Goal: Task Accomplishment & Management: Use online tool/utility

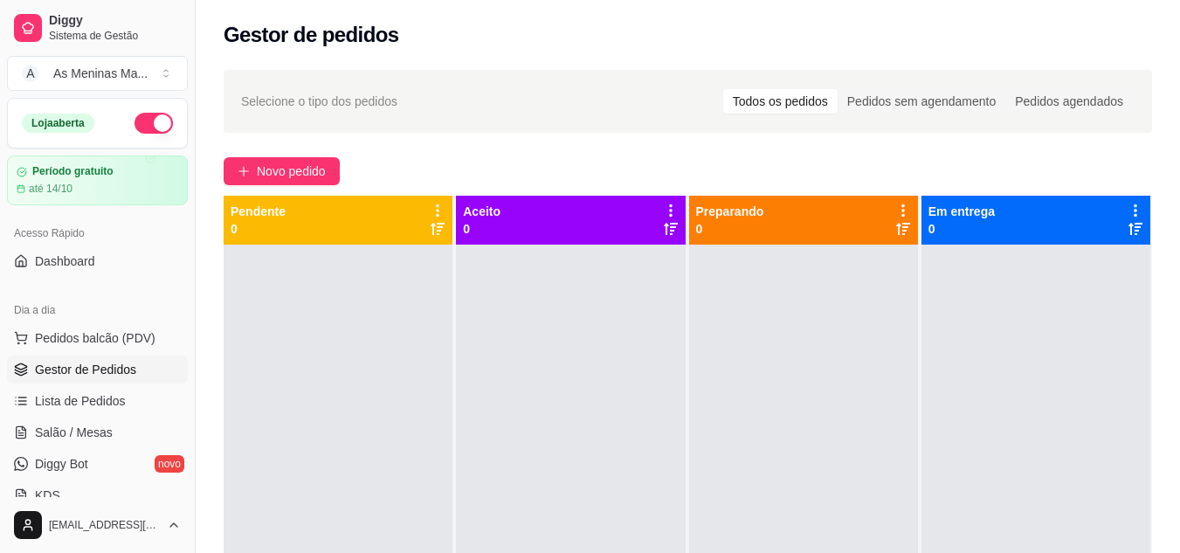
scroll to position [175, 0]
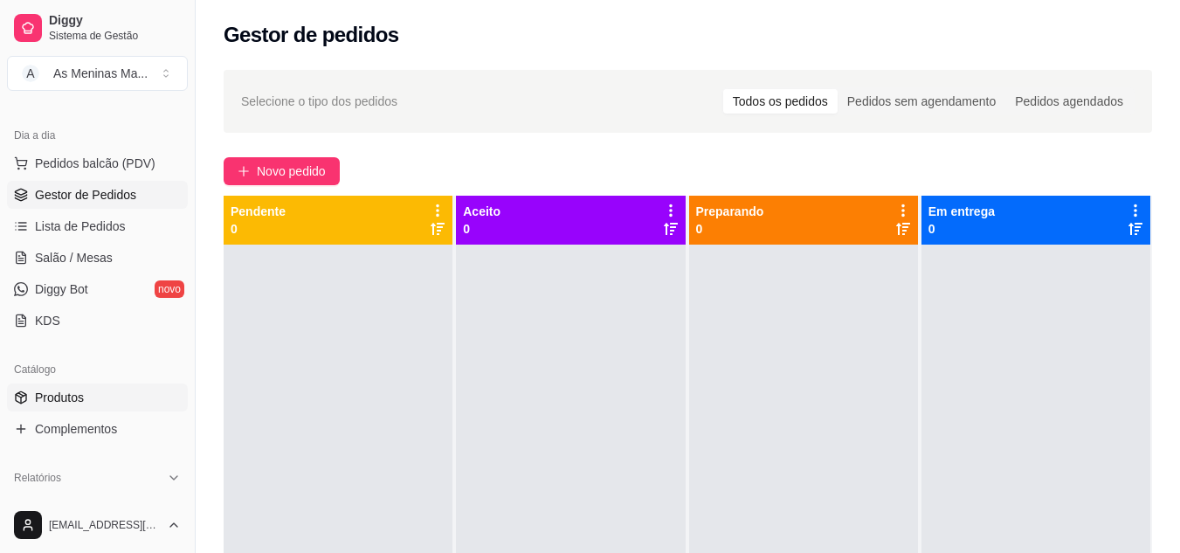
click at [95, 406] on link "Produtos" at bounding box center [97, 398] width 181 height 28
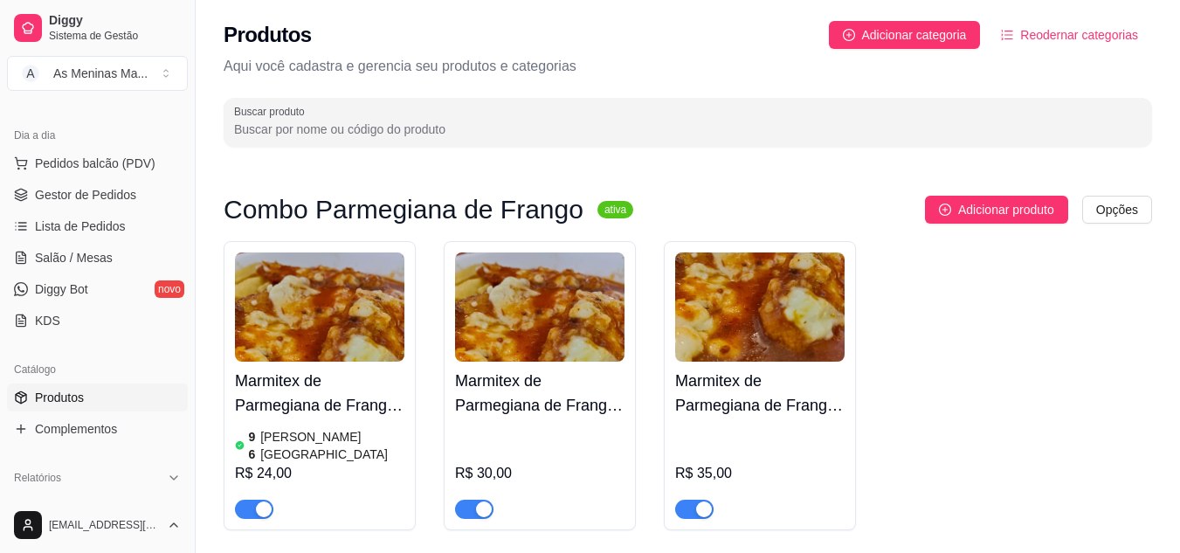
click at [1054, 37] on span "Reodernar categorias" at bounding box center [1079, 34] width 118 height 19
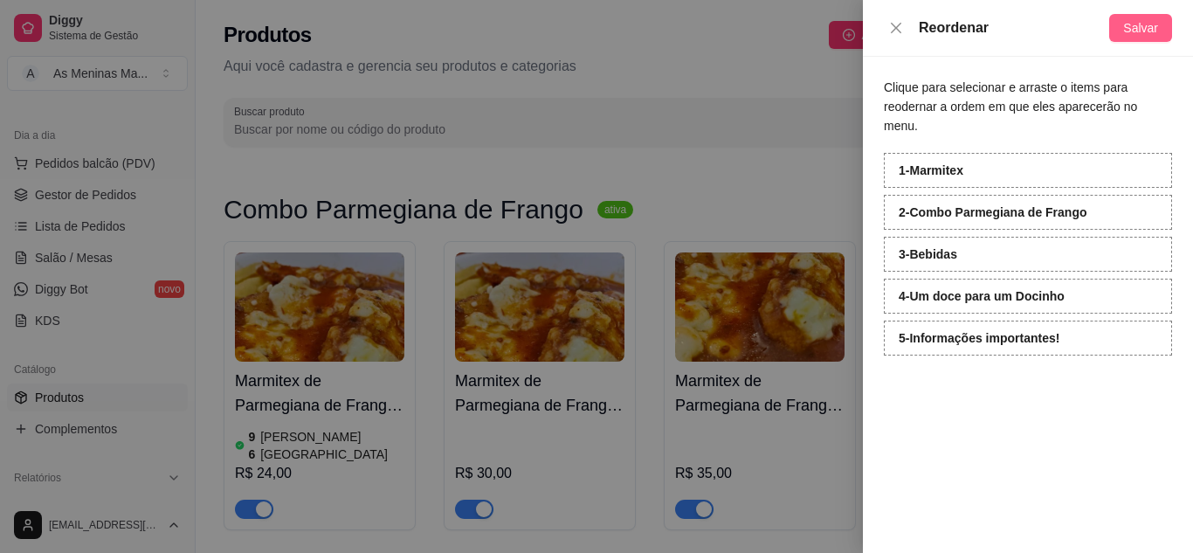
click at [1138, 25] on span "Salvar" at bounding box center [1141, 27] width 35 height 19
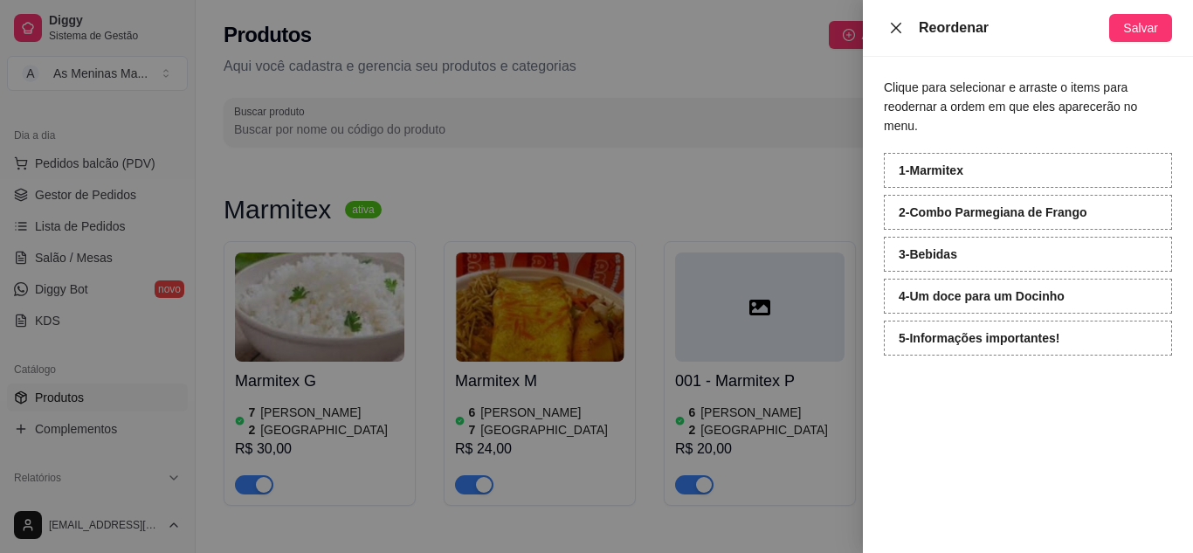
click at [902, 21] on icon "close" at bounding box center [896, 28] width 14 height 14
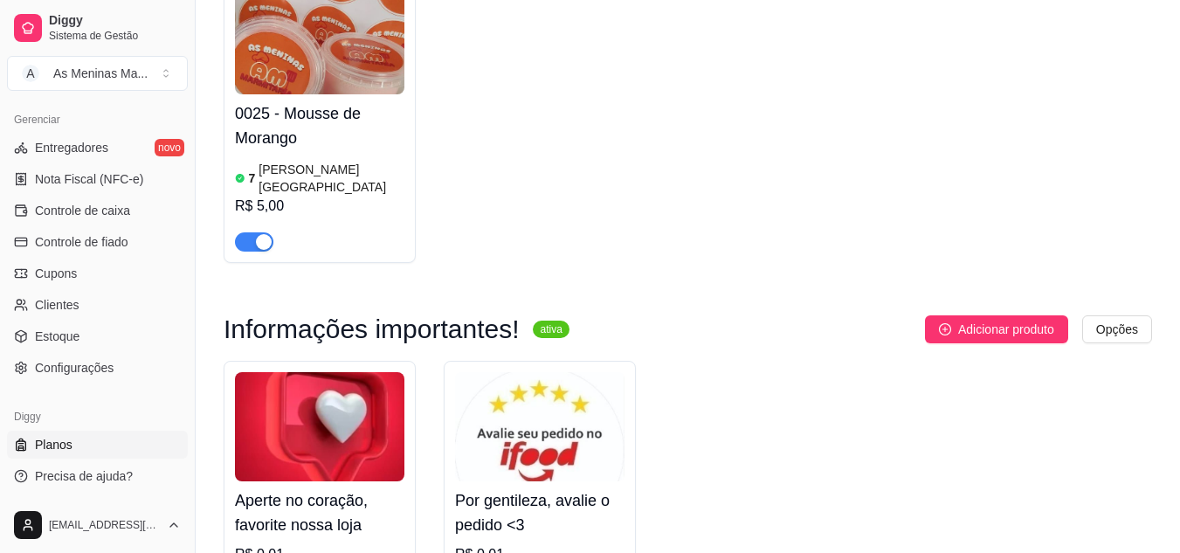
scroll to position [2303, 0]
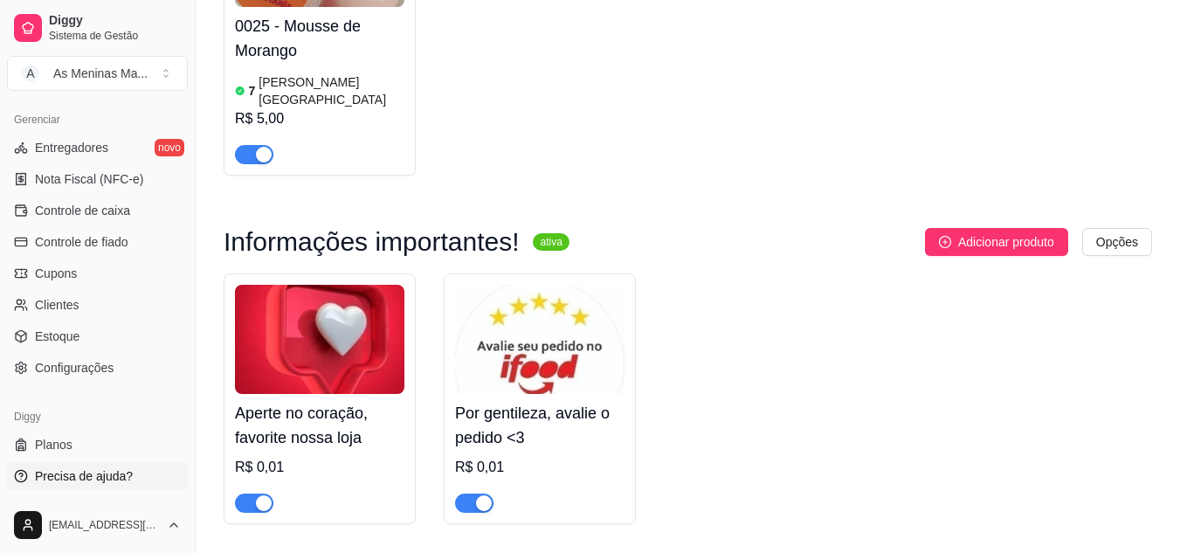
click at [109, 470] on span "Precisa de ajuda?" at bounding box center [84, 475] width 98 height 17
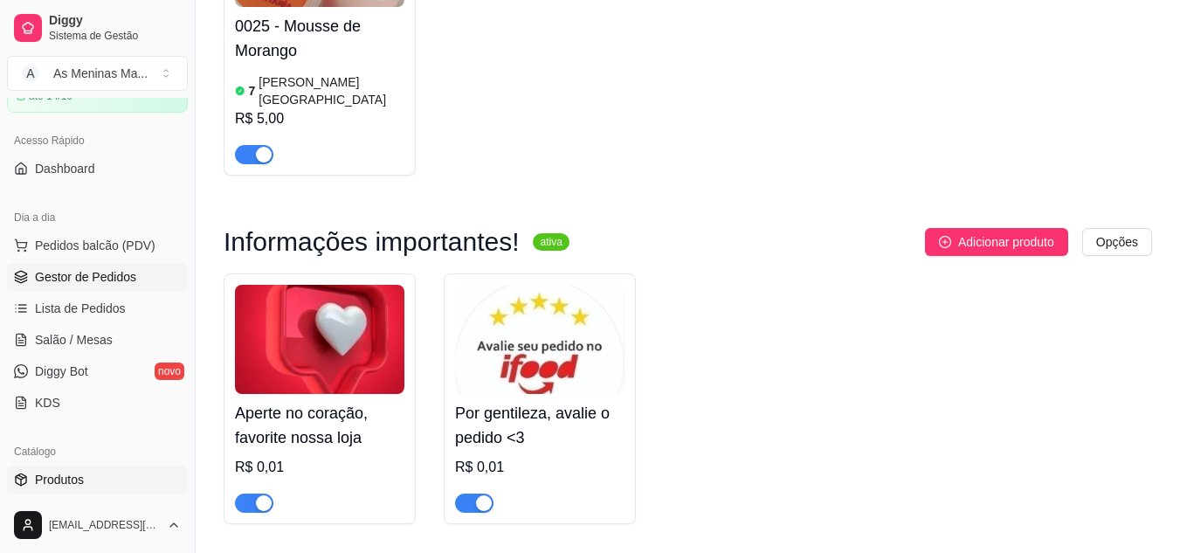
scroll to position [5, 0]
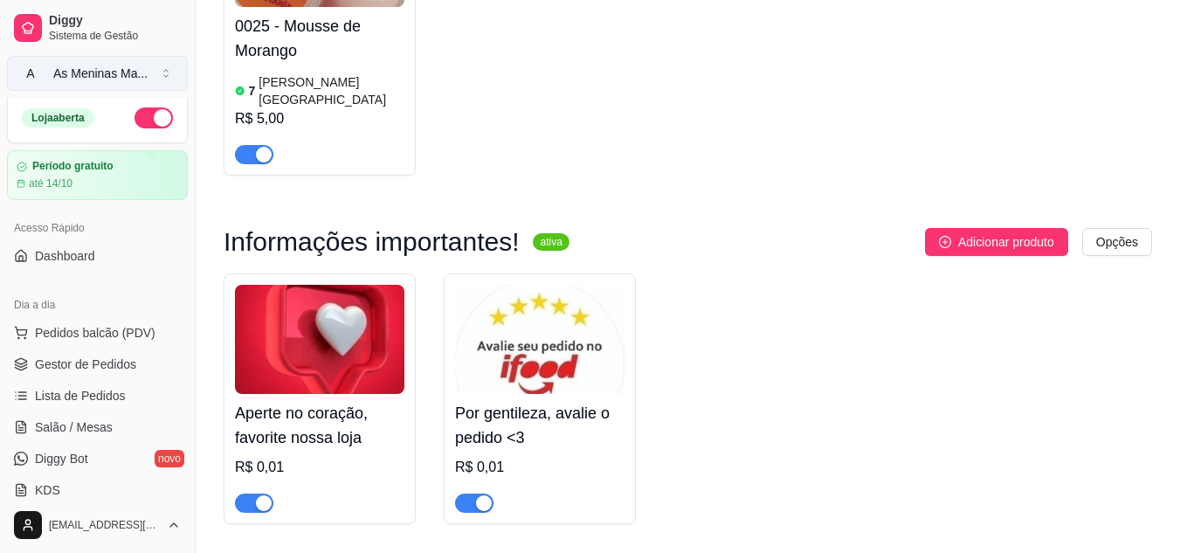
click at [164, 66] on button "A As Meninas Ma ..." at bounding box center [97, 73] width 181 height 35
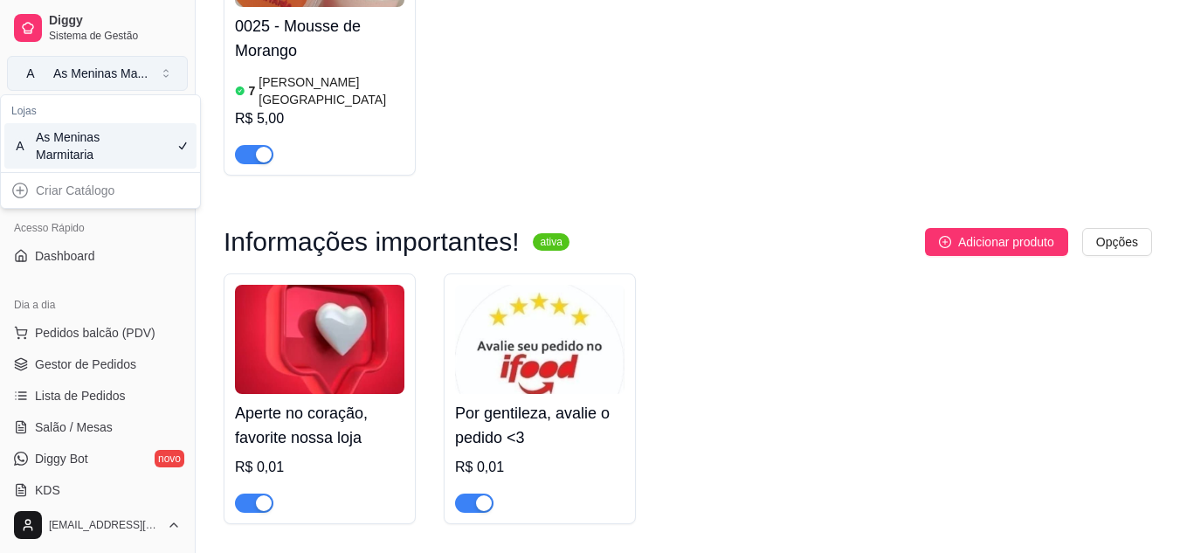
click at [164, 66] on button "A As Meninas Ma ..." at bounding box center [97, 73] width 181 height 35
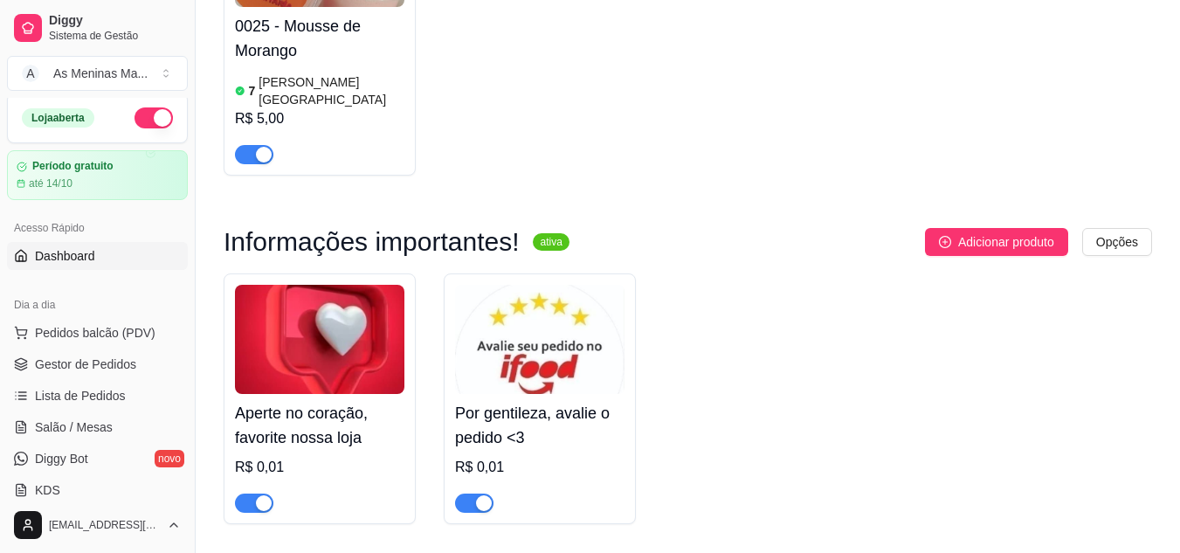
click at [97, 259] on link "Dashboard" at bounding box center [97, 256] width 181 height 28
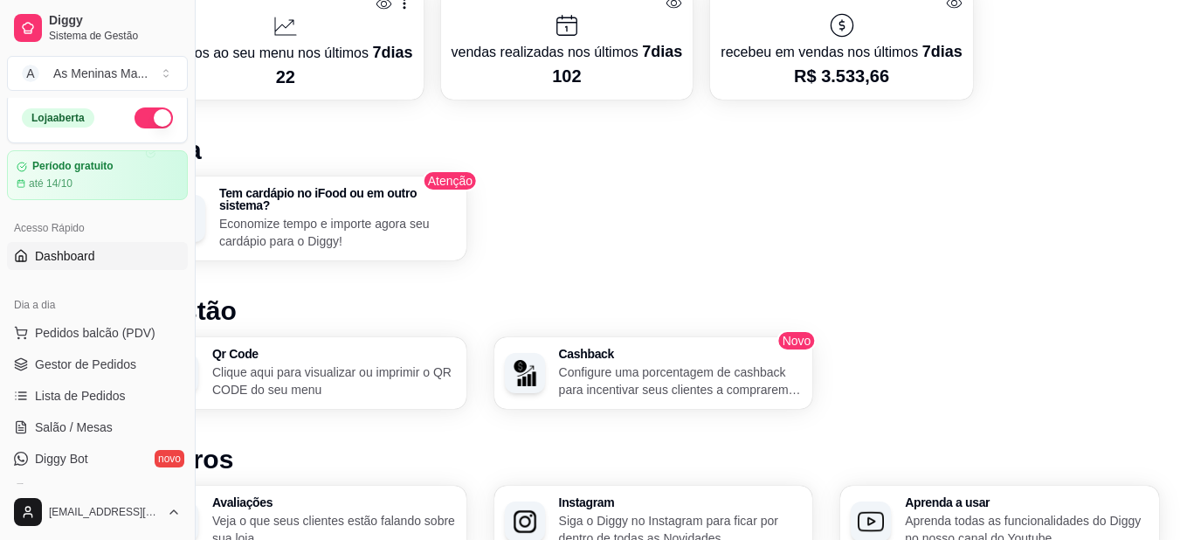
scroll to position [754, 76]
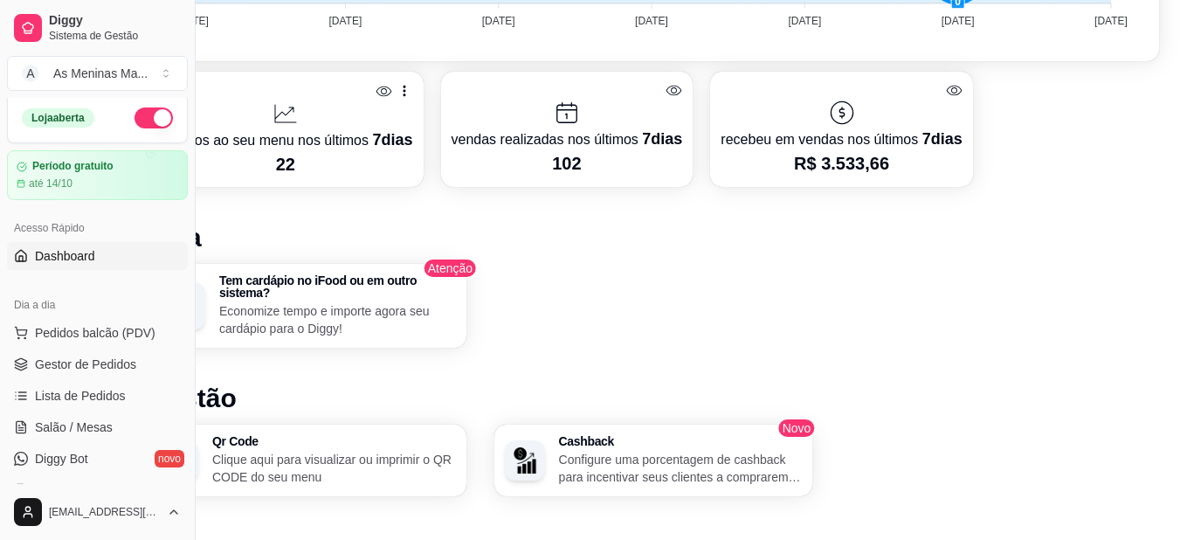
drag, startPoint x: 624, startPoint y: 537, endPoint x: 502, endPoint y: 522, distance: 122.3
click at [502, 531] on h1 "Outros" at bounding box center [654, 546] width 1012 height 31
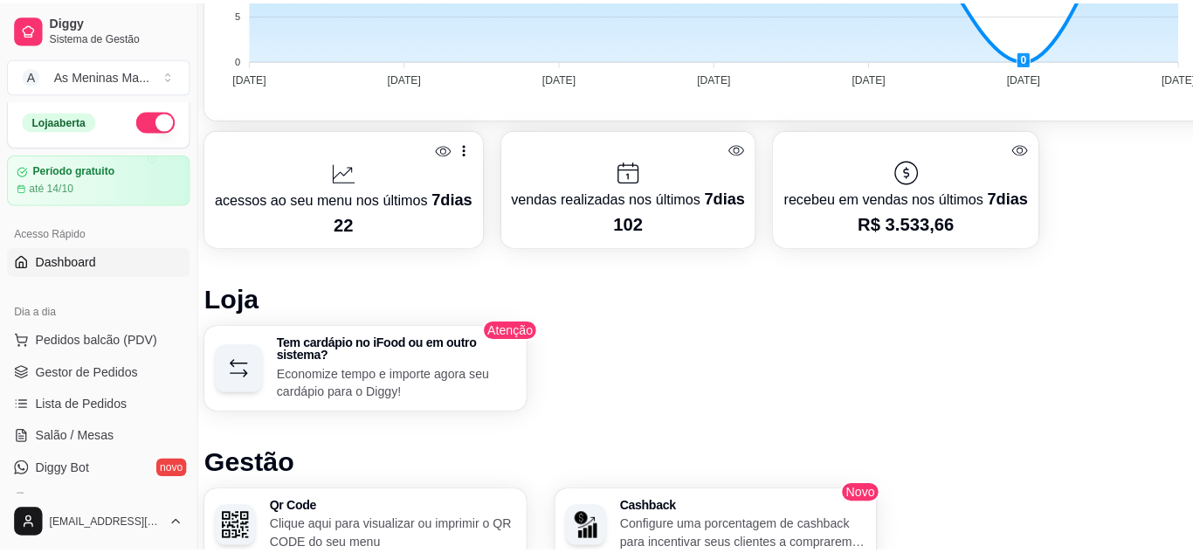
scroll to position [699, 0]
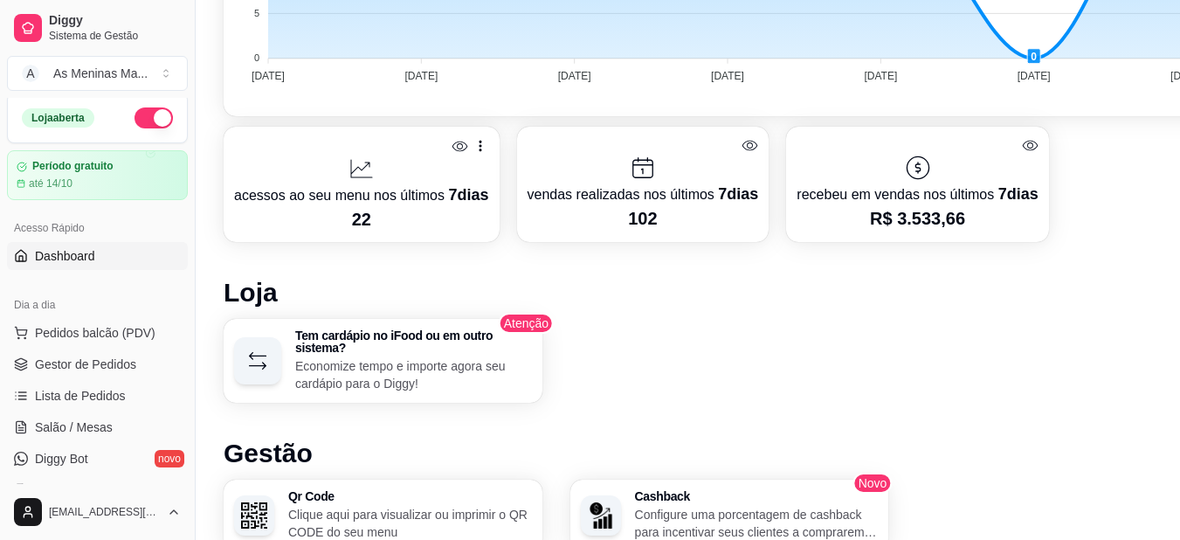
click at [395, 368] on p "Economize tempo e importe agora seu cardápio para o Diggy!" at bounding box center [413, 374] width 237 height 35
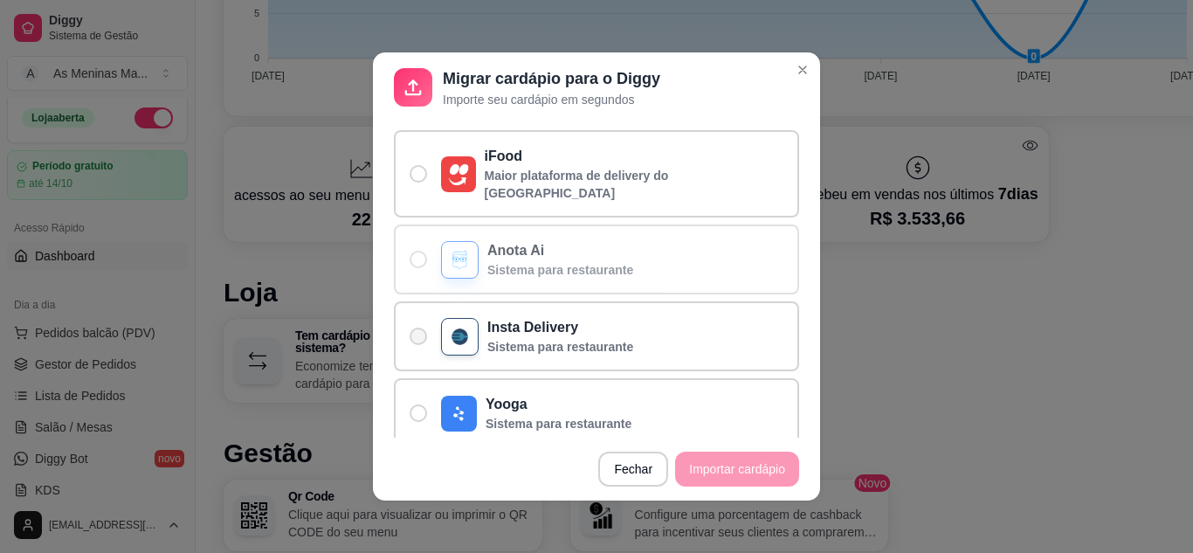
scroll to position [59, 0]
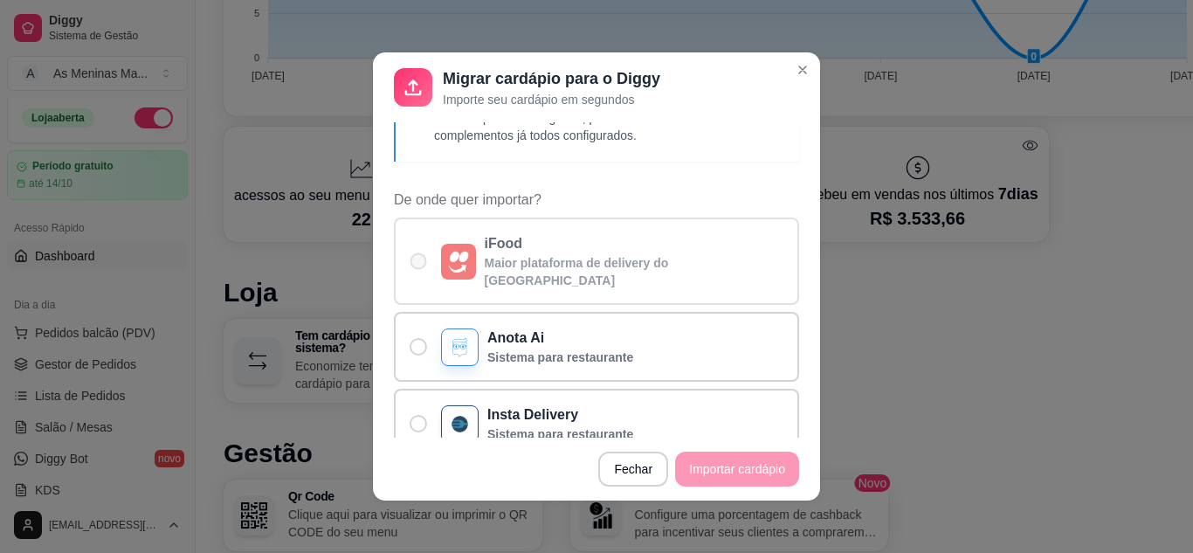
click at [527, 227] on label "iFood Maior plataforma de delivery do [GEOGRAPHIC_DATA]" at bounding box center [596, 261] width 405 height 87
click at [420, 265] on input "iFood Maior plataforma de delivery do [GEOGRAPHIC_DATA]" at bounding box center [414, 270] width 11 height 11
radio input "true"
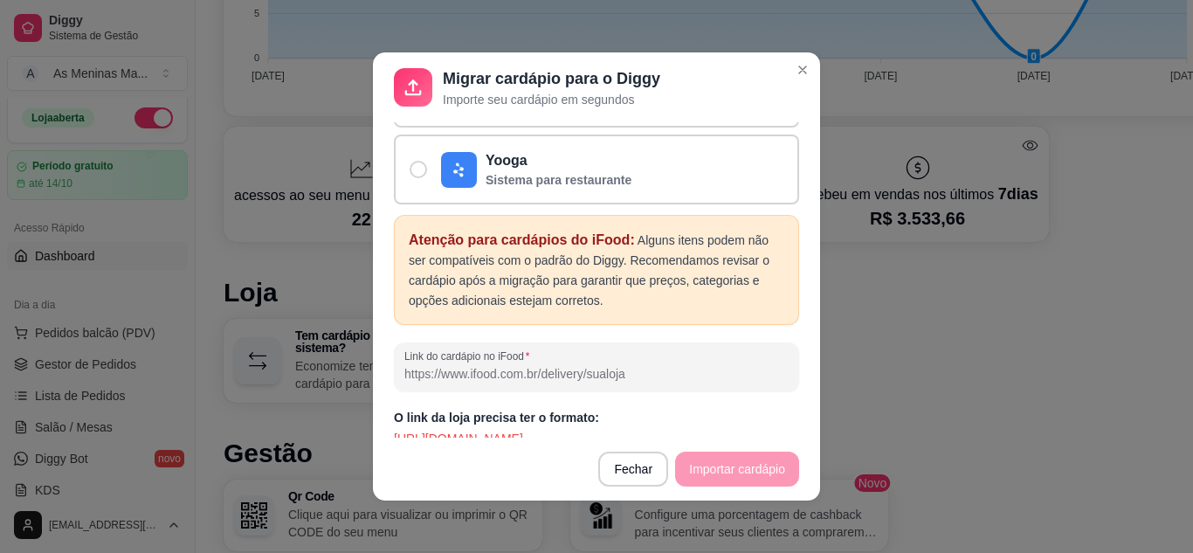
scroll to position [3, 0]
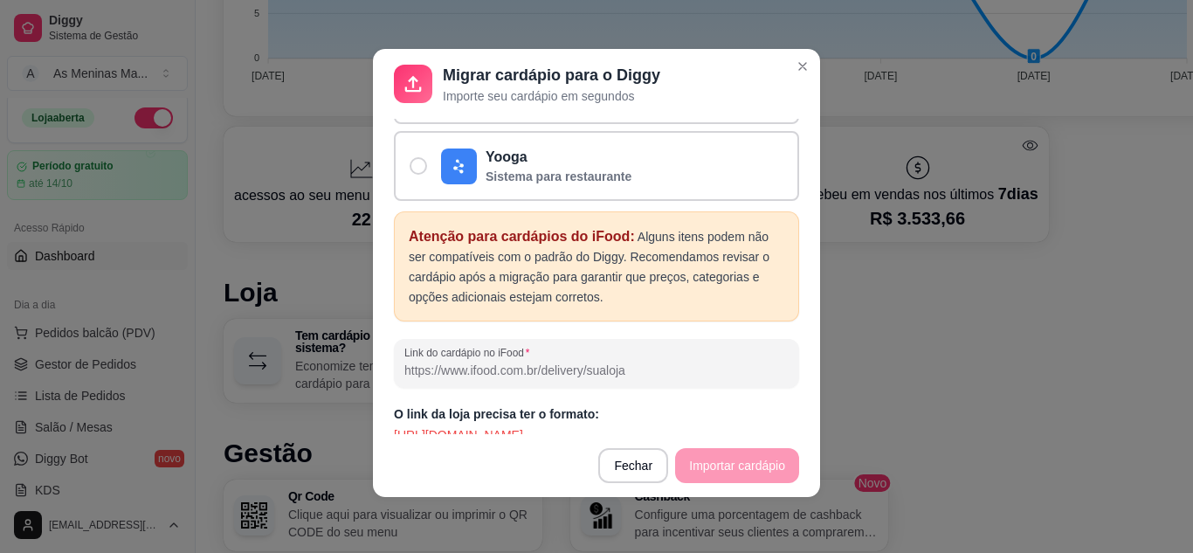
click at [635, 362] on input "Link do cardápio no iFood" at bounding box center [597, 370] width 384 height 17
click at [618, 362] on input "Link do cardápio no iFood" at bounding box center [597, 370] width 384 height 17
type input "+"
drag, startPoint x: 389, startPoint y: 418, endPoint x: 573, endPoint y: 428, distance: 184.6
click at [573, 428] on div "Atenção Serão copiados: categorias, produtos com fotos e complementos [PERSON_N…" at bounding box center [596, 276] width 447 height 315
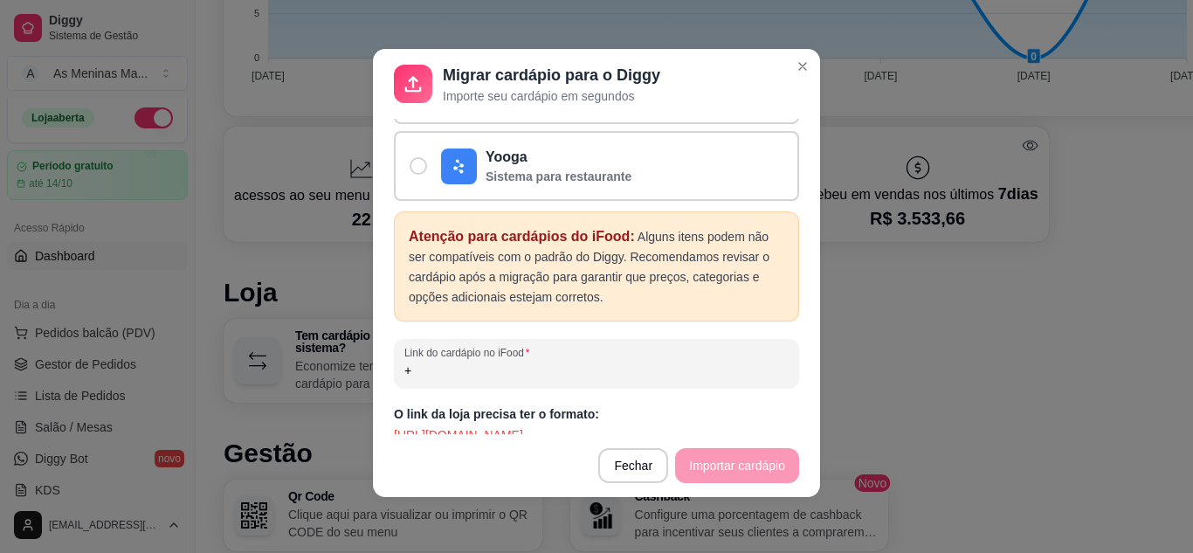
click at [591, 426] on p "[URL][DOMAIN_NAME]" at bounding box center [596, 434] width 405 height 17
drag, startPoint x: 570, startPoint y: 419, endPoint x: 385, endPoint y: 431, distance: 184.7
click at [385, 431] on div "Atenção Serão copiados: categorias, produtos com fotos e complementos [PERSON_N…" at bounding box center [596, 276] width 447 height 315
copy p "[URL][DOMAIN_NAME]"
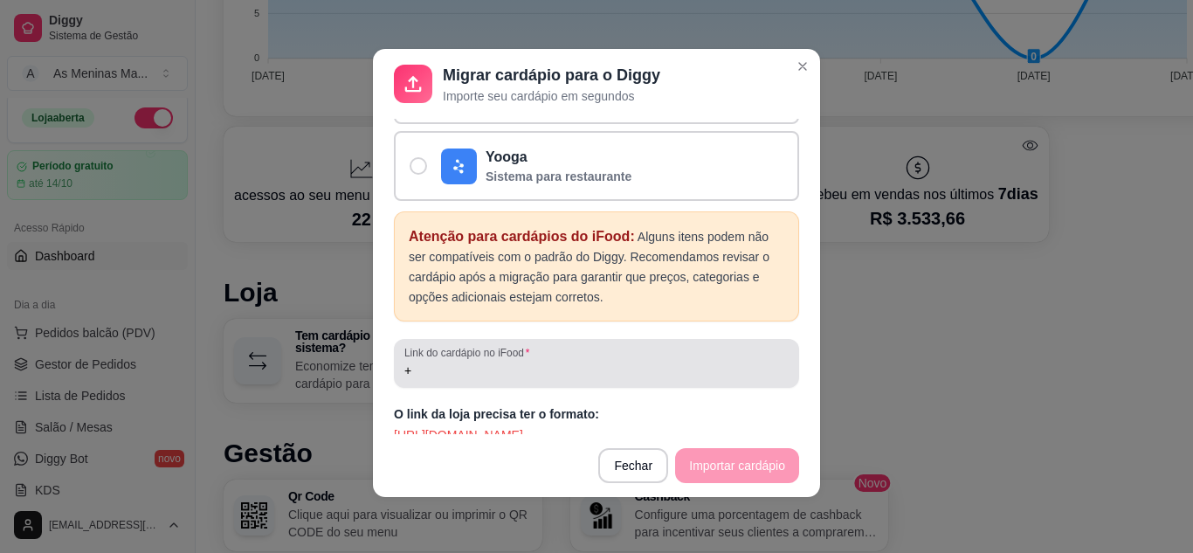
click at [444, 364] on div "Link do cardápio no iFood +" at bounding box center [596, 363] width 405 height 49
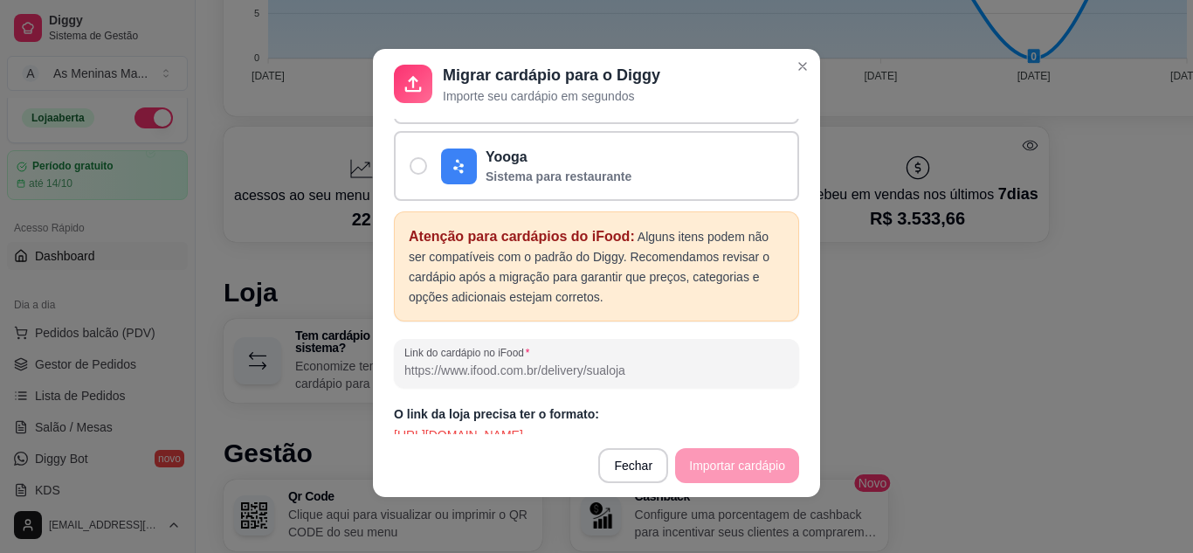
paste input "[URL][DOMAIN_NAME]"
click at [595, 426] on p "[URL][DOMAIN_NAME]" at bounding box center [596, 434] width 405 height 17
click at [584, 362] on input "[URL][DOMAIN_NAME]" at bounding box center [597, 370] width 384 height 17
type input "[URL][DOMAIN_NAME]"
click at [698, 469] on footer "Fechar Importar cardápio" at bounding box center [596, 465] width 447 height 63
